Goal: Information Seeking & Learning: Learn about a topic

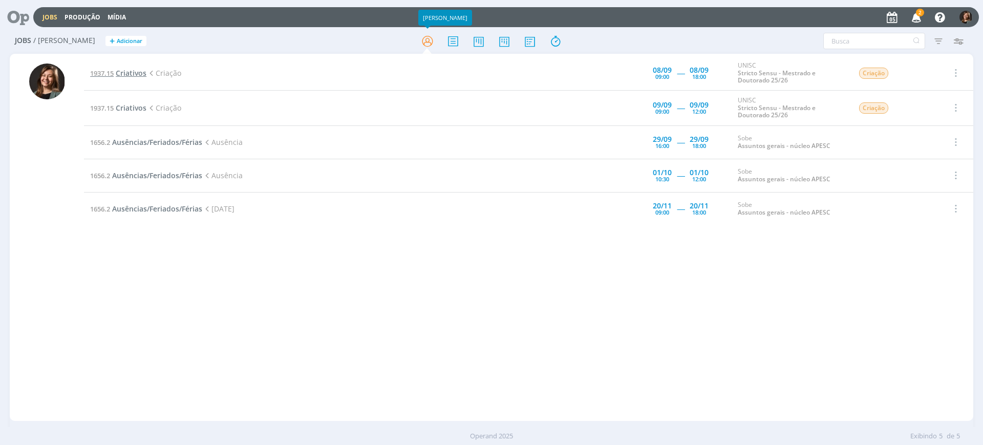
click at [113, 71] on span "1937.15" at bounding box center [102, 73] width 24 height 9
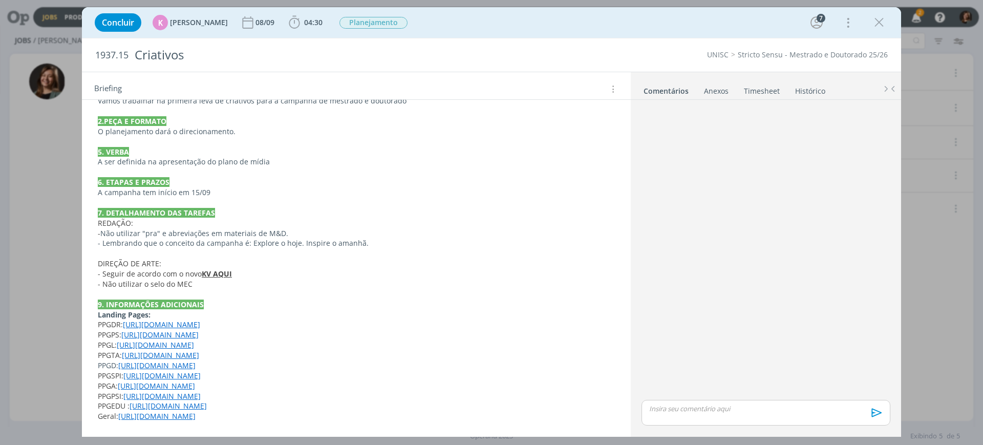
scroll to position [235, 0]
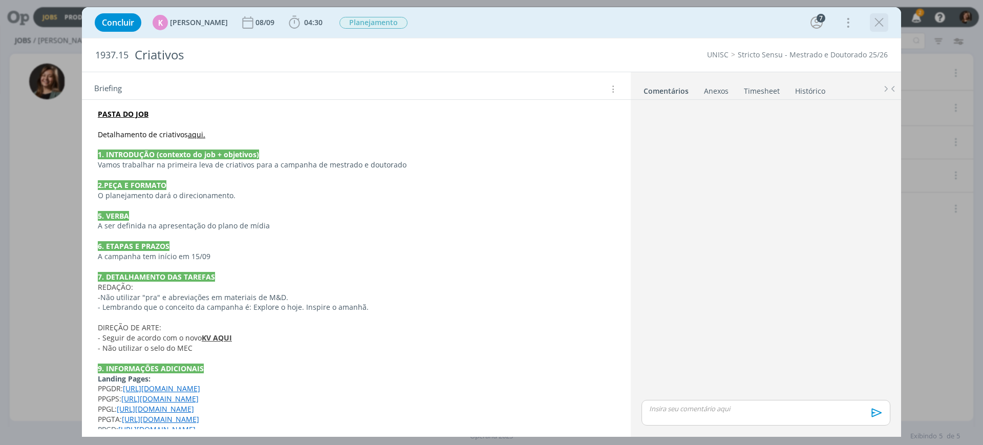
click at [878, 26] on icon "dialog" at bounding box center [879, 22] width 15 height 15
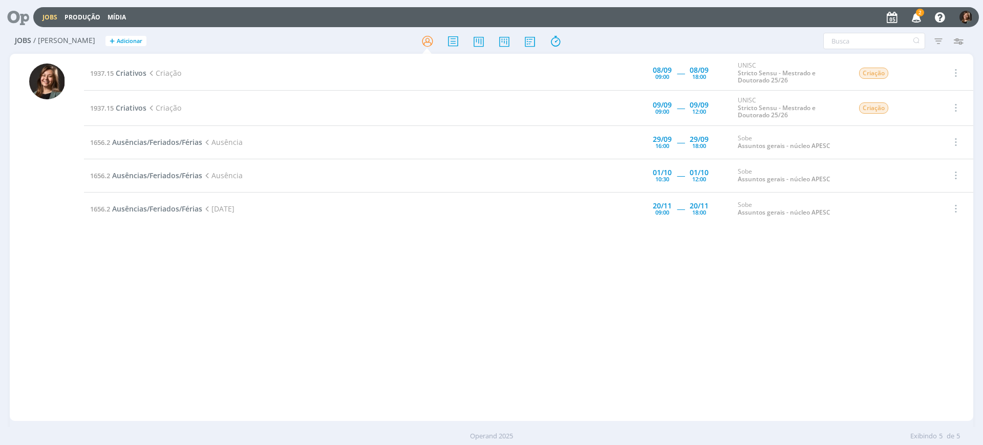
click at [575, 32] on div at bounding box center [491, 41] width 321 height 18
click at [563, 34] on icon at bounding box center [555, 41] width 18 height 20
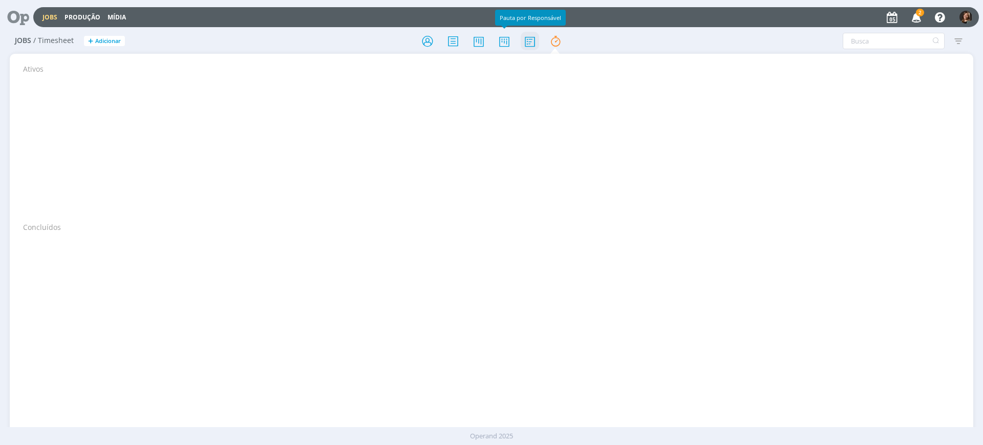
click at [521, 44] on icon at bounding box center [530, 41] width 18 height 20
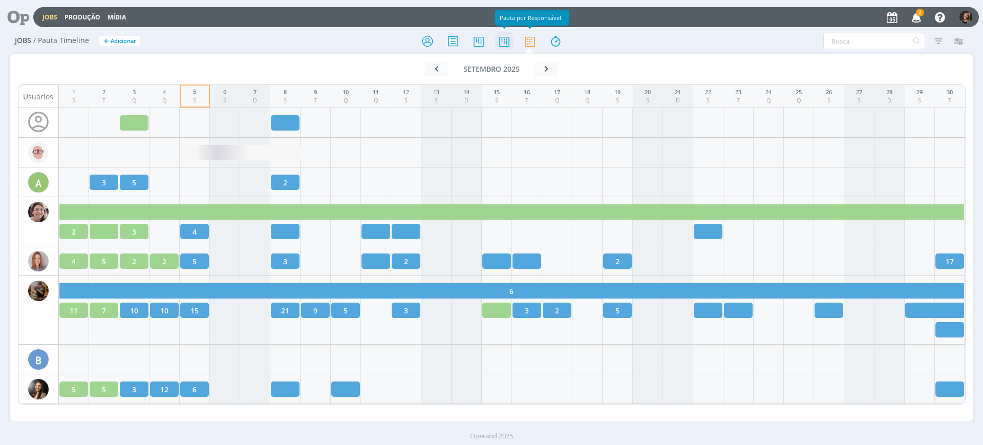
click at [505, 41] on icon at bounding box center [504, 41] width 18 height 20
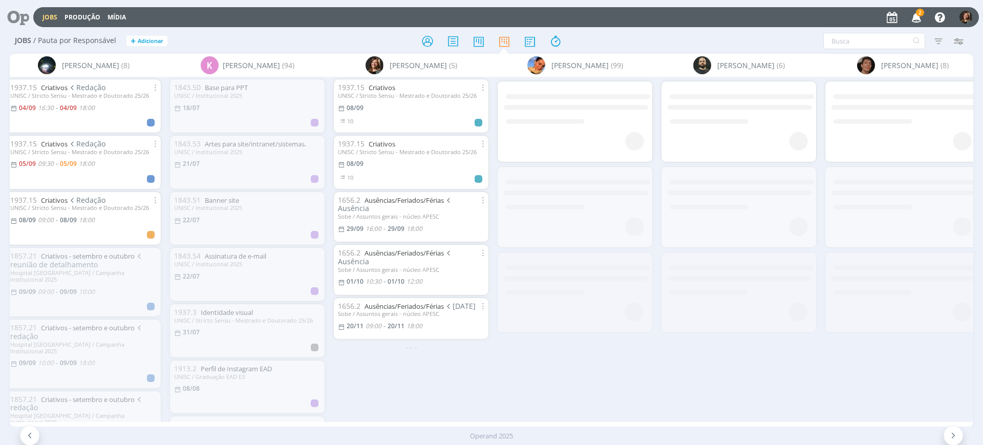
scroll to position [0, 519]
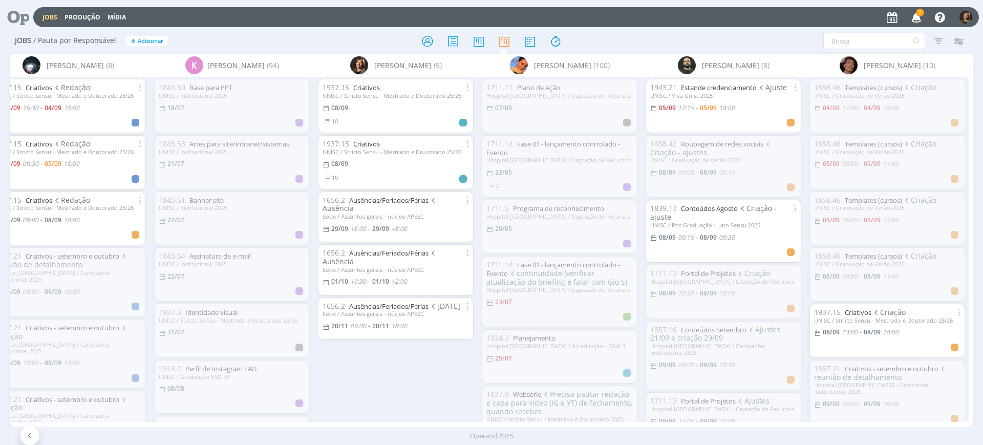
click at [414, 44] on div at bounding box center [491, 41] width 321 height 18
click at [422, 44] on icon at bounding box center [427, 41] width 18 height 20
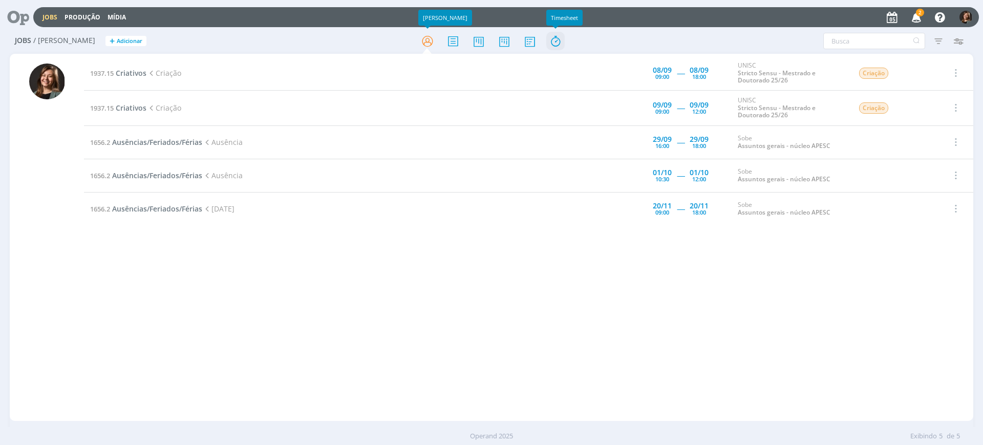
drag, startPoint x: 549, startPoint y: 37, endPoint x: 550, endPoint y: 50, distance: 12.3
click at [549, 37] on icon at bounding box center [555, 41] width 18 height 20
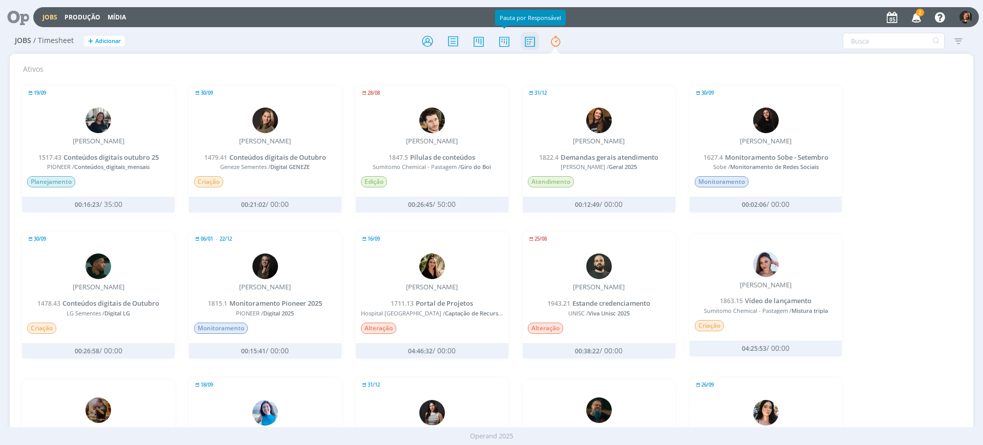
click at [533, 45] on icon at bounding box center [530, 41] width 18 height 20
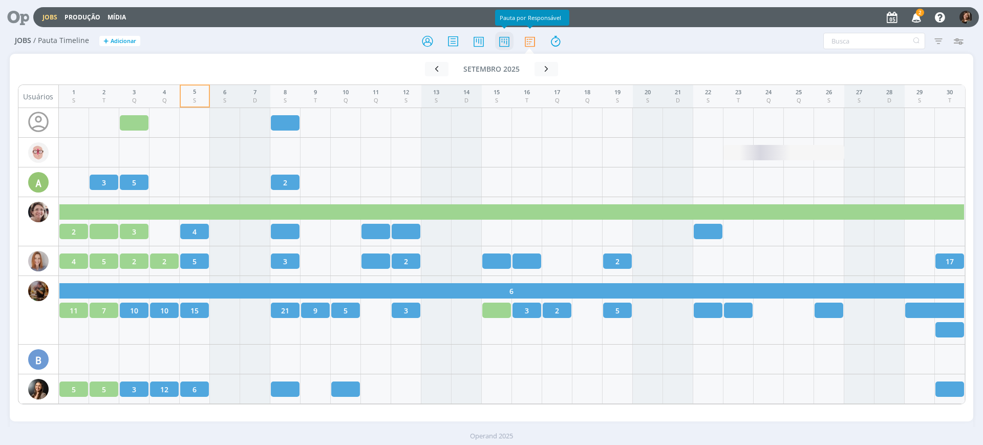
click at [499, 41] on icon at bounding box center [504, 41] width 18 height 20
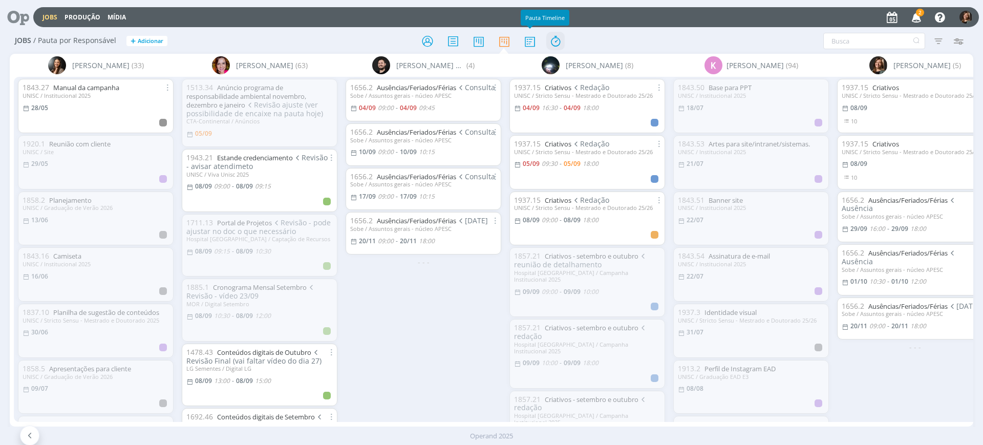
click at [546, 39] on icon at bounding box center [555, 41] width 18 height 20
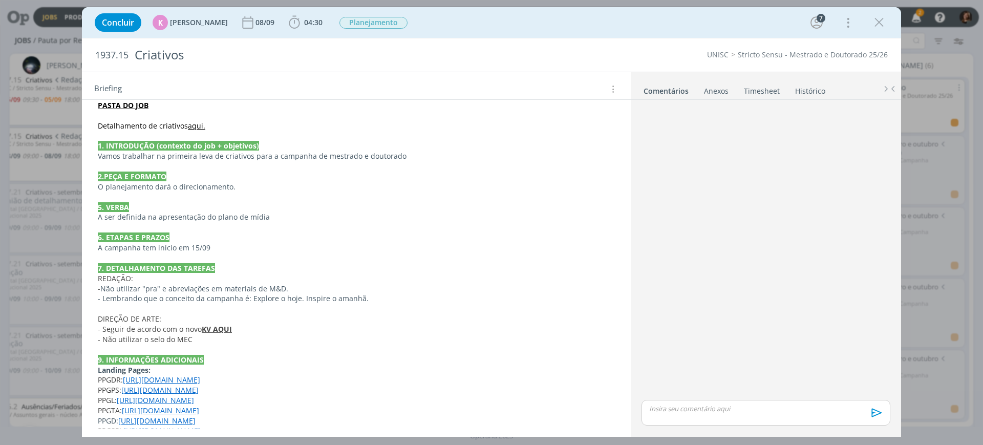
scroll to position [256, 0]
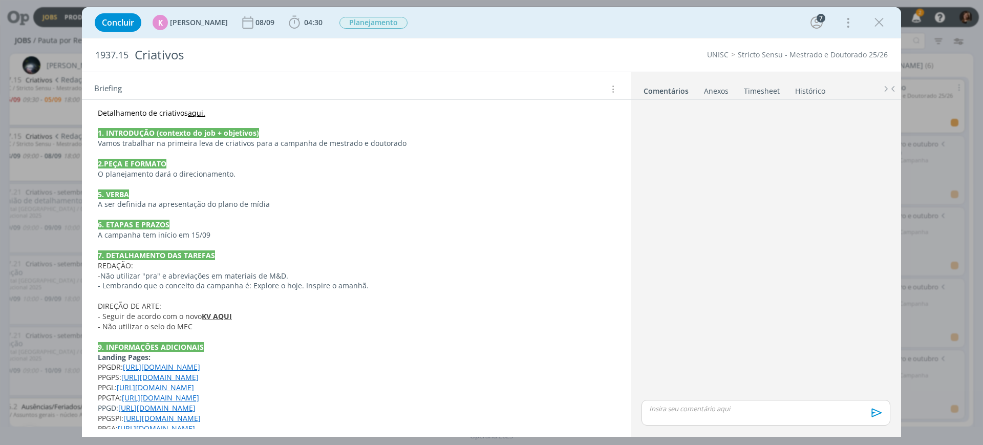
click at [201, 114] on link "aqui." at bounding box center [196, 113] width 17 height 10
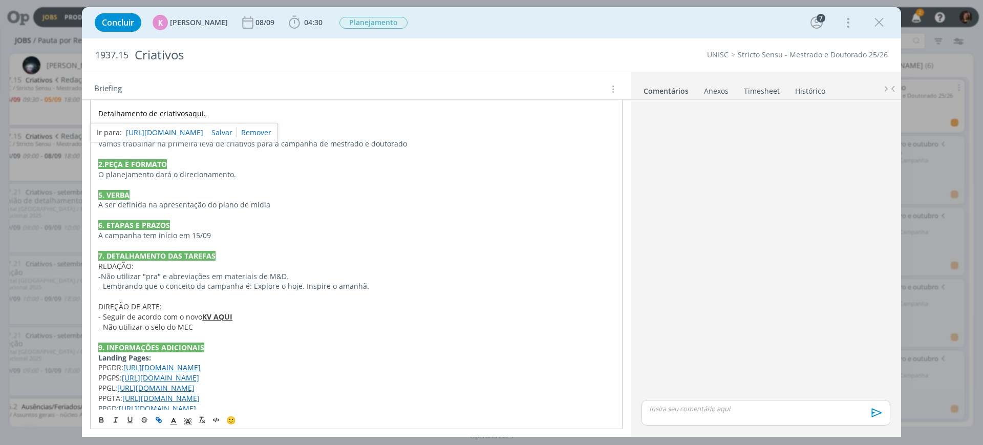
click at [201, 123] on div "https://sobeae.sharepoint.com/:w:/s/SOBEAE/Ede2yWIF7l5Lt2c6FvuEhs8BWqEf-89r1IWf…" at bounding box center [184, 132] width 188 height 19
click at [201, 134] on link "https://sobeae.sharepoint.com/:w:/s/SOBEAE/Ede2yWIF7l5Lt2c6FvuEhs8BWqEf-89r1IWf…" at bounding box center [164, 132] width 77 height 13
click at [882, 23] on icon "dialog" at bounding box center [879, 22] width 15 height 15
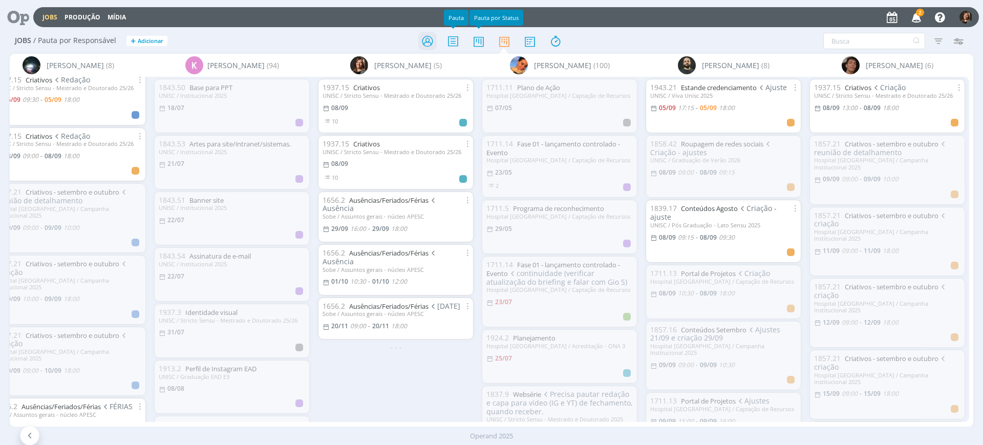
click at [420, 43] on icon at bounding box center [427, 41] width 18 height 20
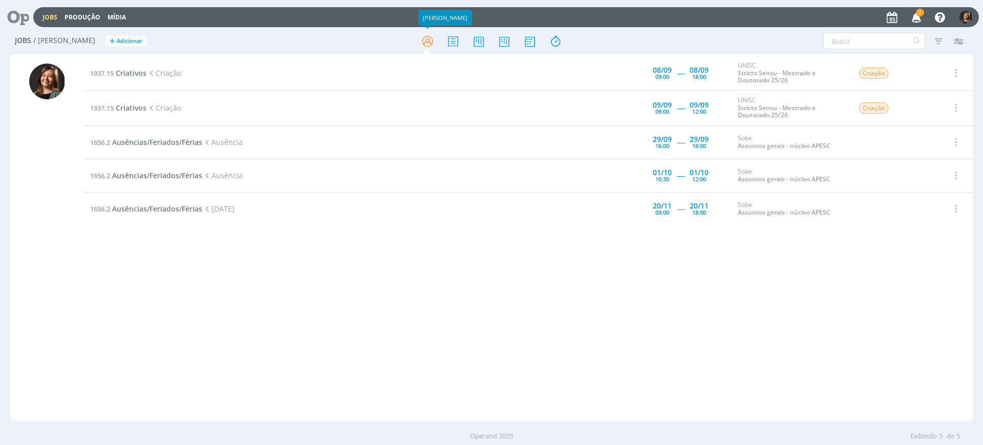
click at [141, 82] on td "1937.15 Criativos Criação" at bounding box center [326, 73] width 484 height 35
click at [131, 69] on span "Criativos" at bounding box center [131, 73] width 31 height 10
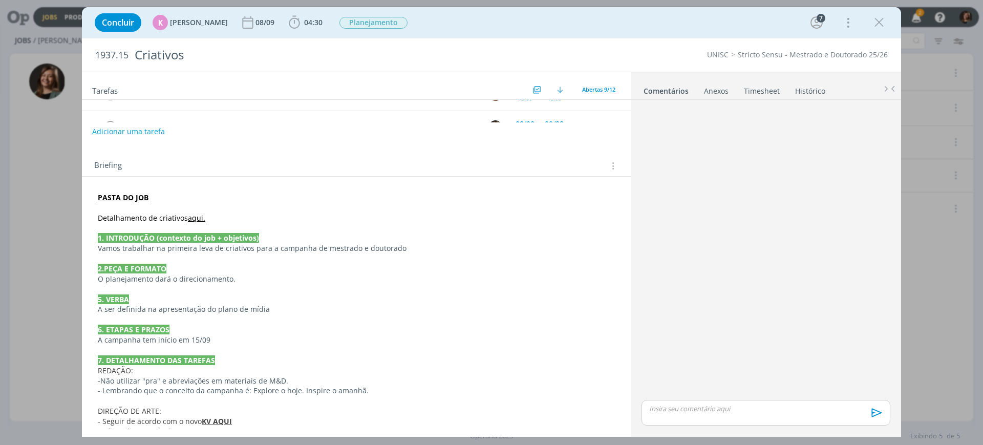
scroll to position [299, 0]
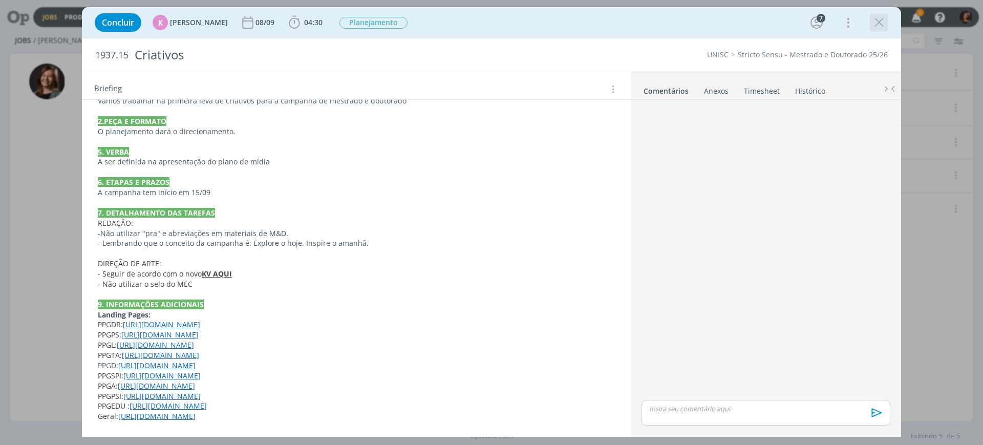
click at [881, 20] on icon "dialog" at bounding box center [879, 22] width 15 height 15
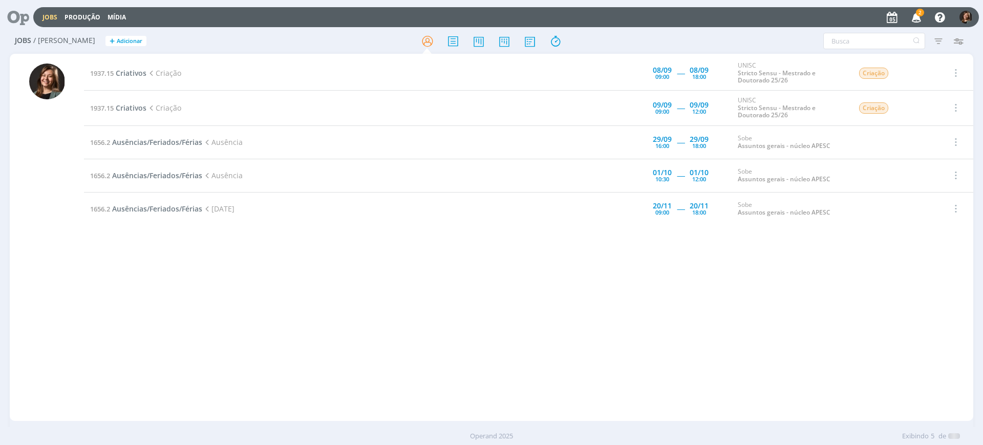
click at [914, 20] on div at bounding box center [491, 222] width 983 height 445
click at [906, 17] on span "2" at bounding box center [916, 19] width 20 height 9
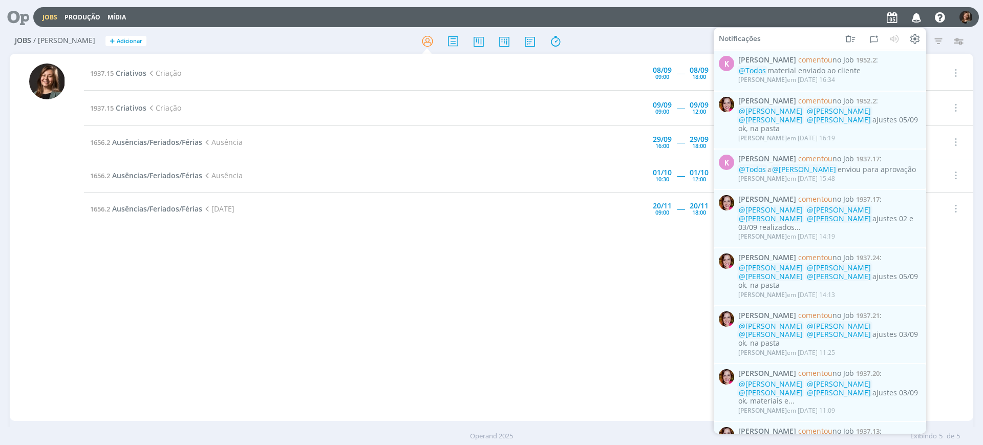
click at [915, 13] on icon "button" at bounding box center [917, 16] width 18 height 17
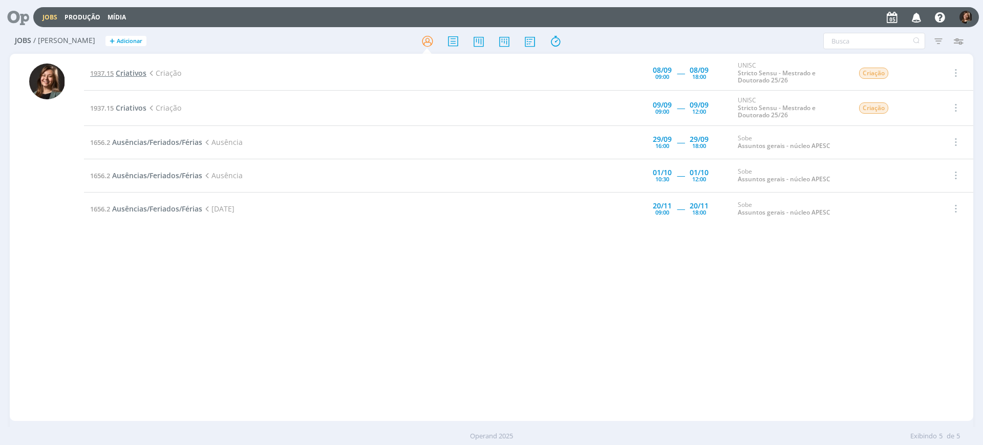
drag, startPoint x: 142, startPoint y: 83, endPoint x: 139, endPoint y: 73, distance: 11.2
click at [141, 83] on td "1937.15 Criativos Criação" at bounding box center [326, 73] width 484 height 35
click at [139, 72] on span "Criativos" at bounding box center [131, 73] width 31 height 10
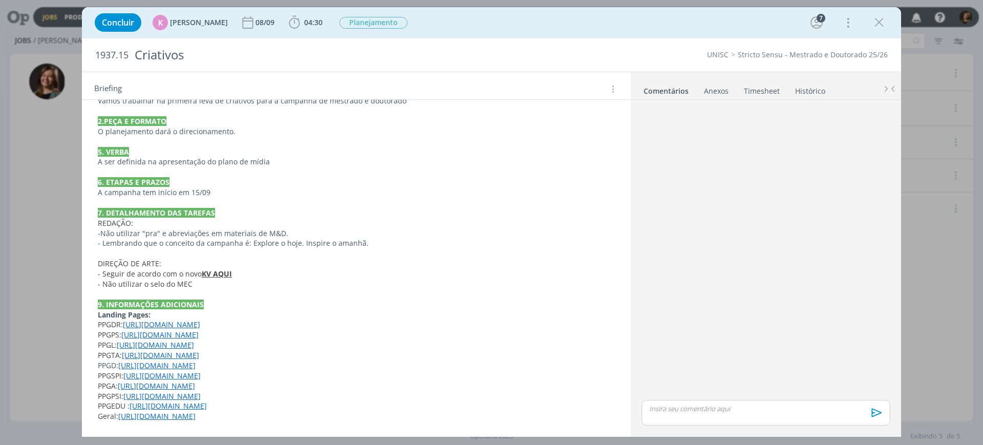
scroll to position [33, 0]
click at [214, 276] on strong "KV AQUI" at bounding box center [217, 274] width 30 height 10
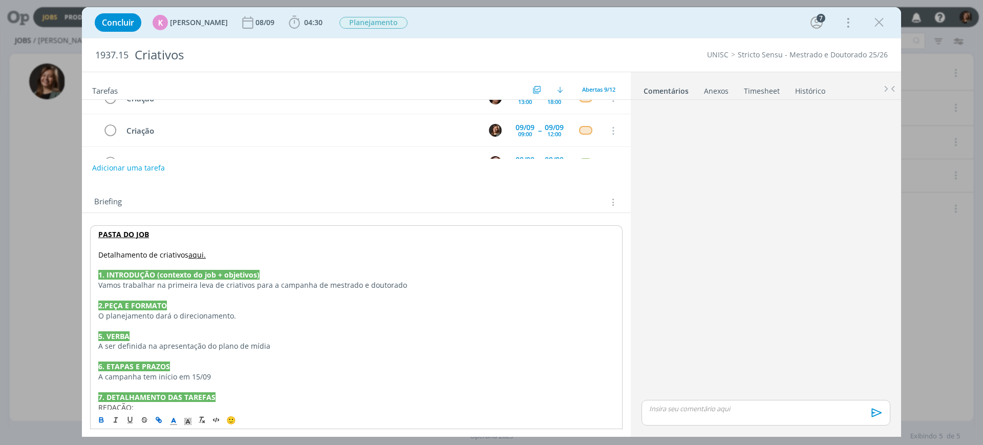
scroll to position [107, 0]
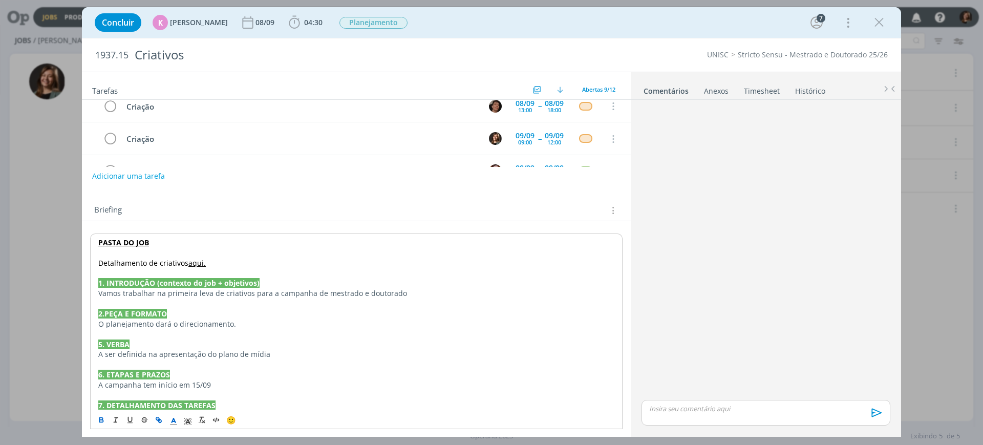
click at [194, 262] on link "aqui." at bounding box center [196, 263] width 17 height 10
click at [181, 285] on link "https://sobeae.sharepoint.com/:w:/s/SOBEAE/Ede2yWIF7l5Lt2c6FvuEhs8BWqEf-89r1IWf…" at bounding box center [164, 282] width 77 height 13
click at [880, 23] on icon "dialog" at bounding box center [879, 22] width 15 height 15
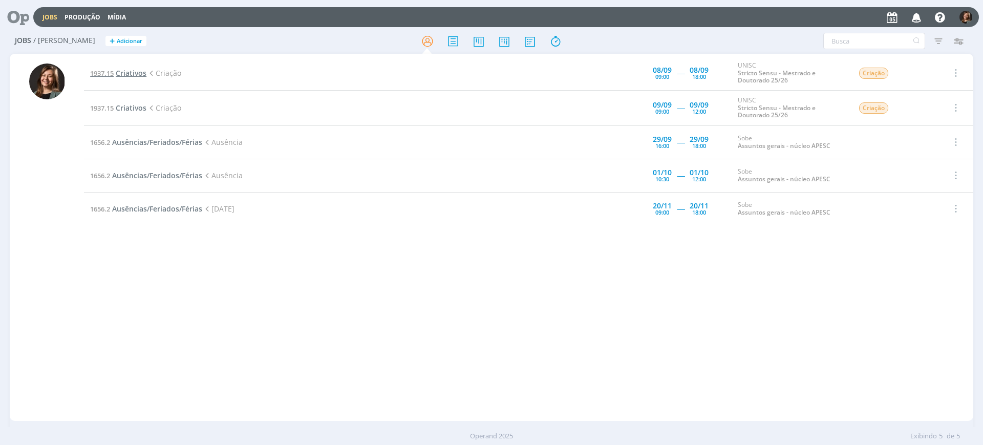
click at [123, 72] on span "Criativos" at bounding box center [131, 73] width 31 height 10
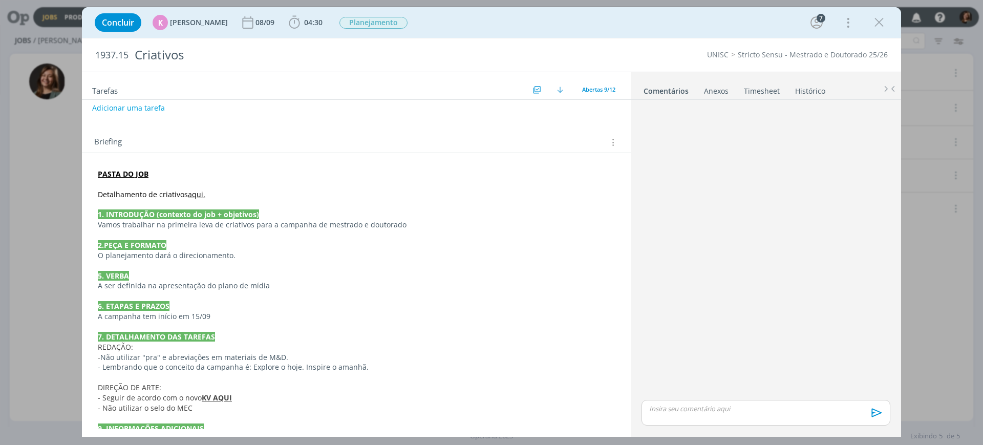
scroll to position [33, 0]
click at [197, 199] on p "dialog" at bounding box center [356, 204] width 517 height 10
click at [195, 192] on link "aqui." at bounding box center [196, 195] width 17 height 10
click at [199, 213] on link "https://sobeae.sharepoint.com/:w:/s/SOBEAE/Ede2yWIF7l5Lt2c6FvuEhs8BWqEf-89r1IWf…" at bounding box center [164, 214] width 77 height 13
drag, startPoint x: 885, startPoint y: 17, endPoint x: 887, endPoint y: 4, distance: 13.1
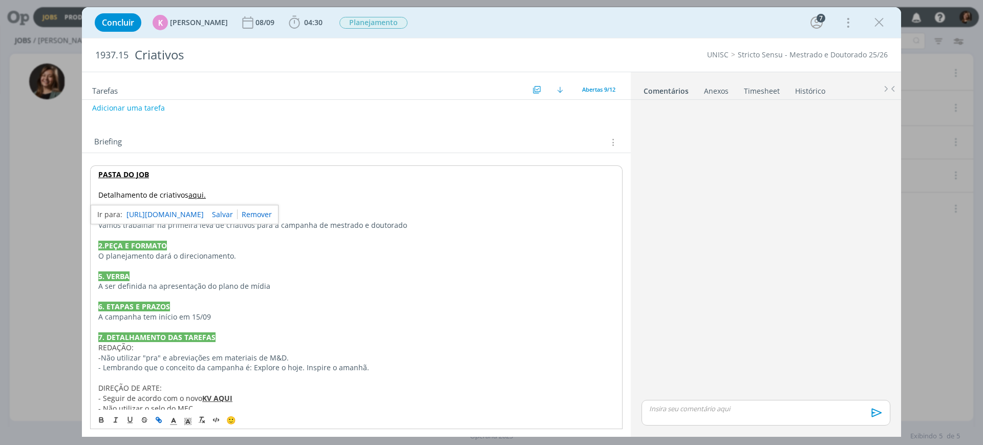
click at [884, 17] on icon "dialog" at bounding box center [879, 22] width 15 height 15
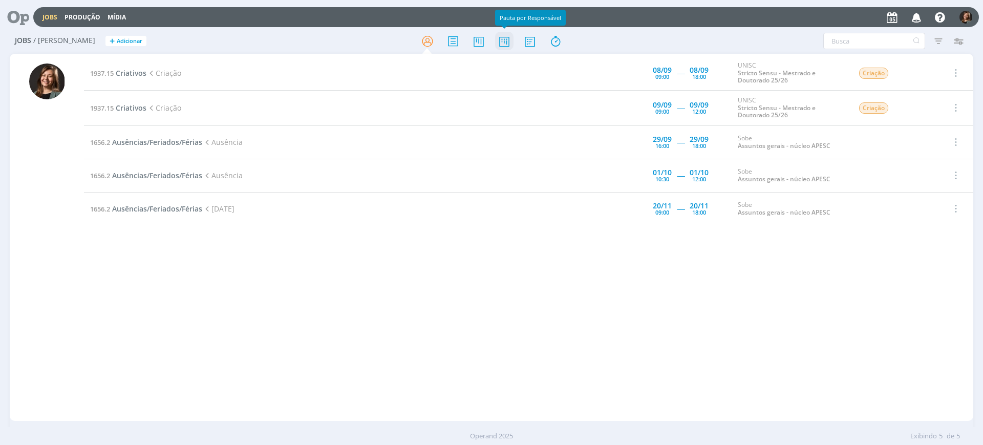
click at [499, 35] on icon at bounding box center [504, 41] width 18 height 20
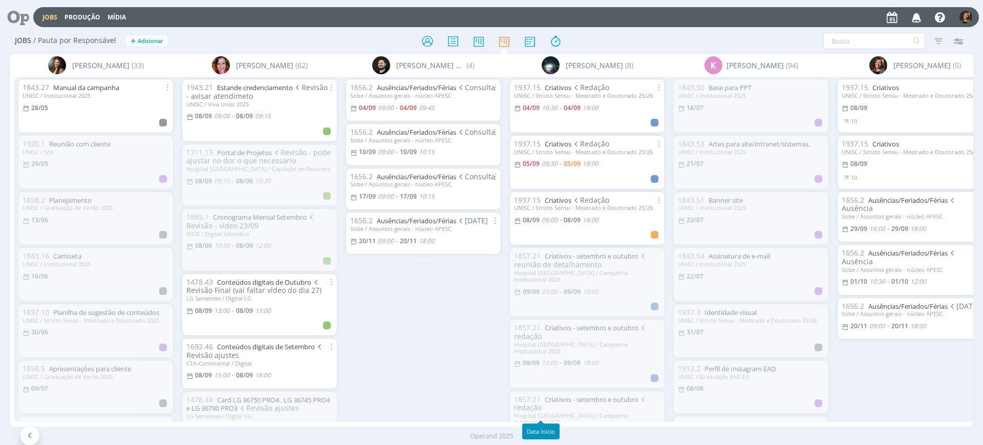
drag, startPoint x: 556, startPoint y: 422, endPoint x: 692, endPoint y: 418, distance: 136.8
click at [692, 418] on body "Jobs Produção Mídia Notificações K Karoline Arend comentou no Job 1952.2 : @Tod…" at bounding box center [491, 222] width 983 height 445
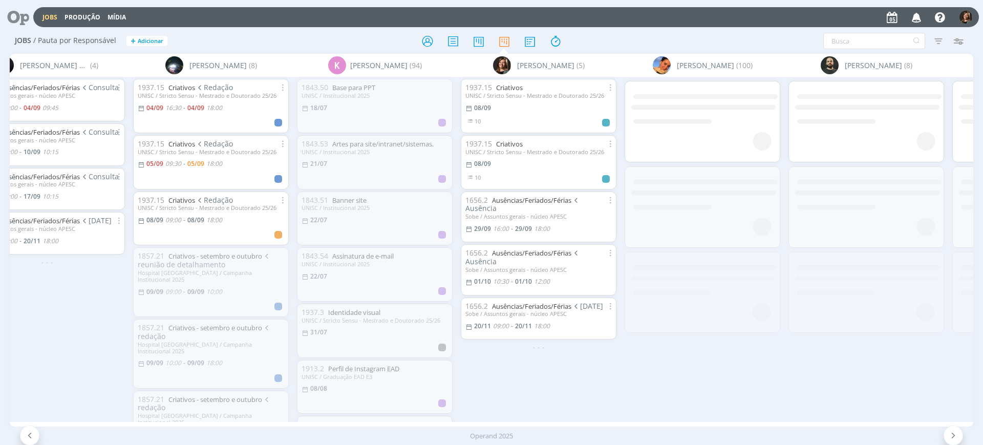
scroll to position [0, 519]
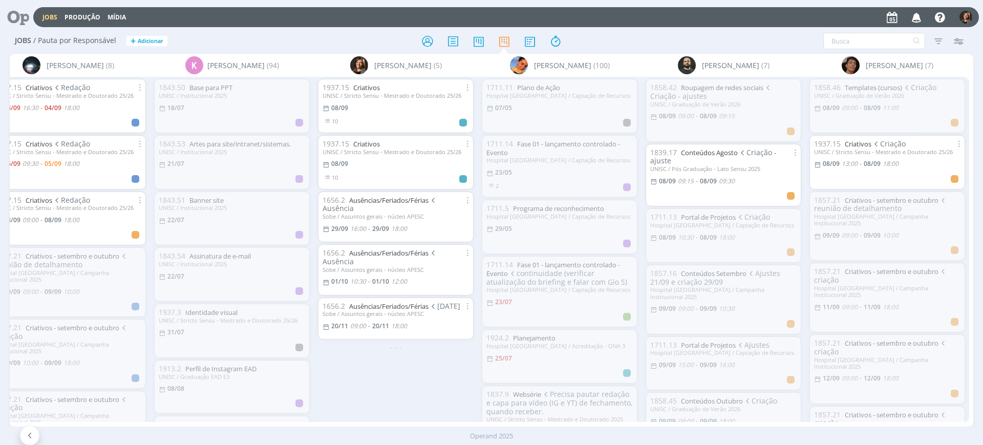
click at [229, 431] on div "Operand 2025" at bounding box center [491, 436] width 983 height 10
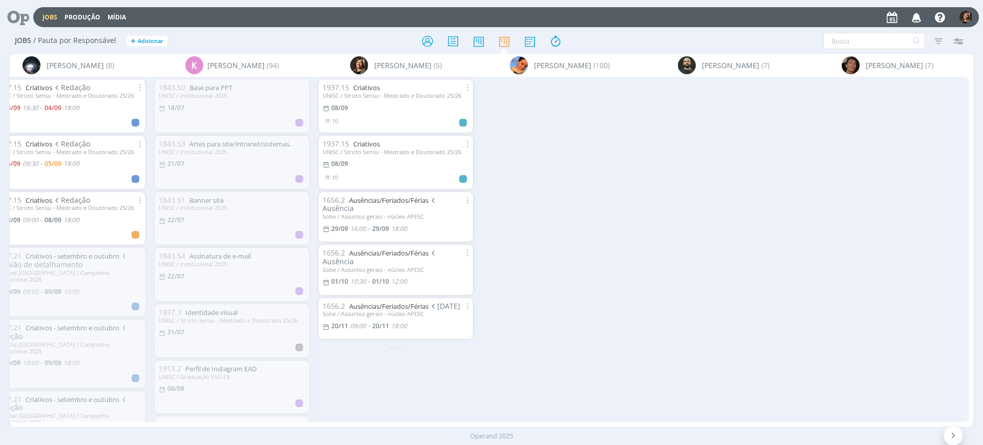
scroll to position [0, 0]
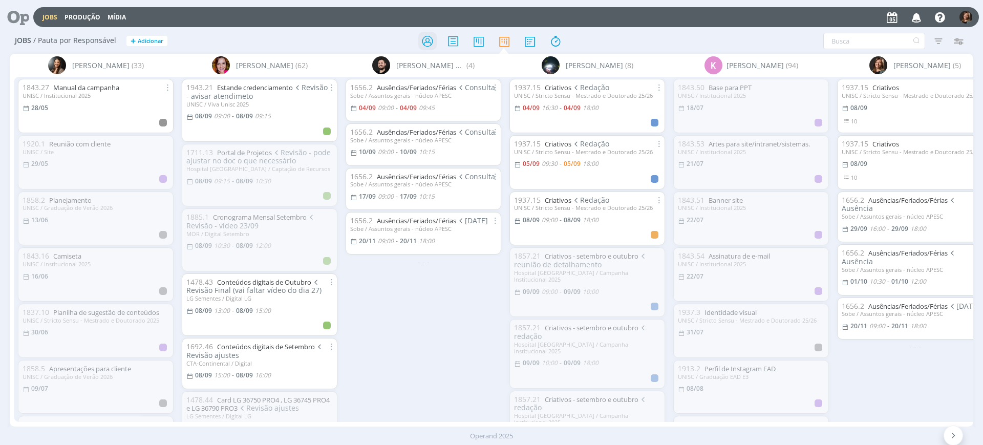
click at [423, 41] on icon at bounding box center [427, 41] width 18 height 20
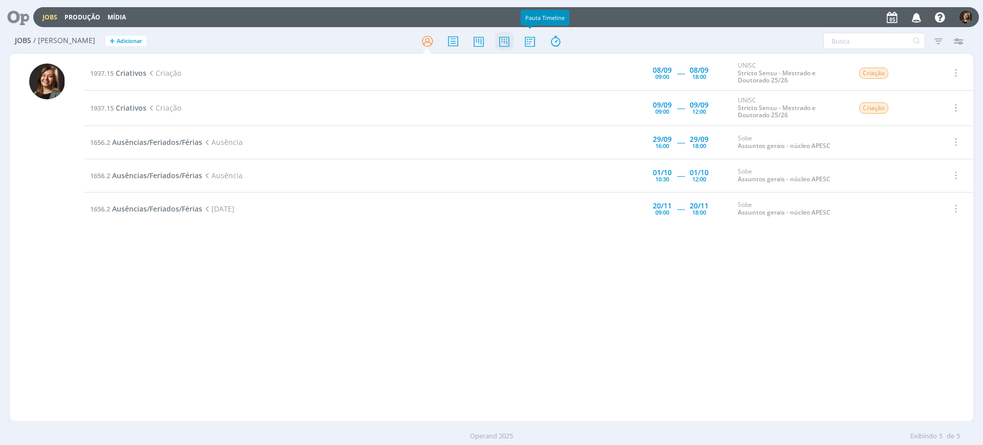
click at [510, 39] on icon at bounding box center [504, 41] width 18 height 20
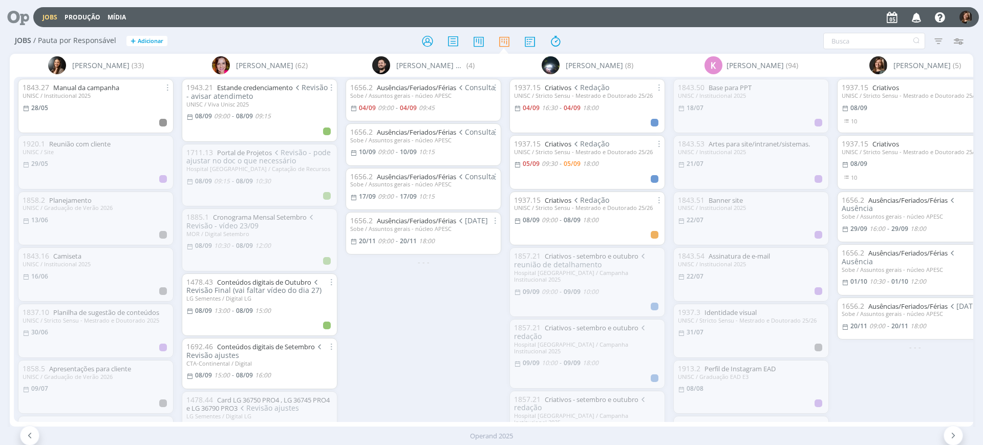
scroll to position [0, 519]
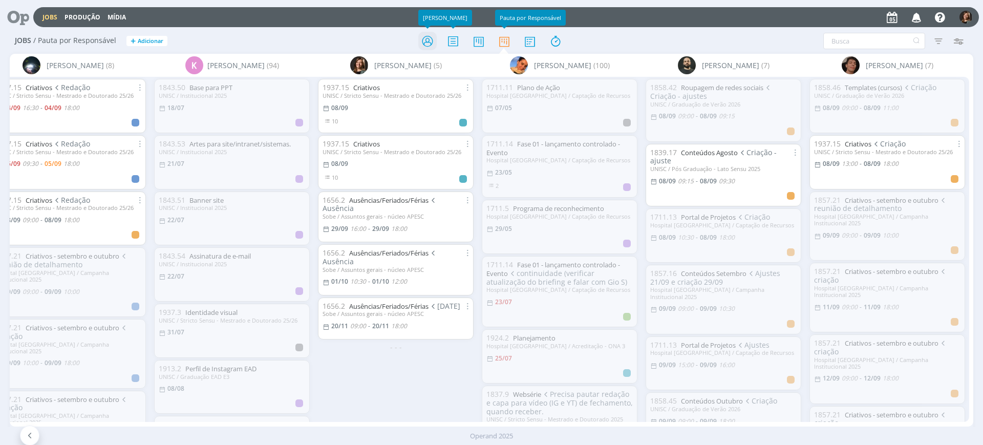
click at [433, 41] on icon at bounding box center [427, 41] width 18 height 20
